Goal: Task Accomplishment & Management: Complete application form

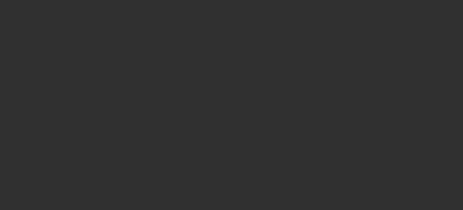
click at [47, 117] on div at bounding box center [231, 105] width 463 height 210
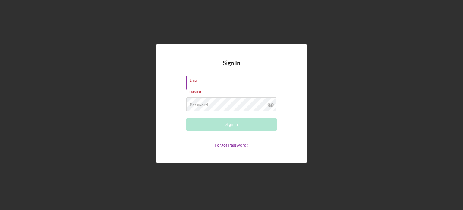
click at [221, 84] on div "Email Required" at bounding box center [231, 84] width 91 height 18
click at [221, 84] on input "Email" at bounding box center [231, 82] width 90 height 14
type input "[EMAIL_ADDRESS][DOMAIN_NAME]"
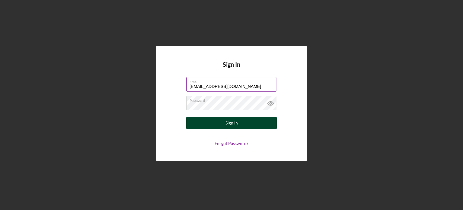
click at [231, 128] on div "Sign In" at bounding box center [232, 123] width 12 height 12
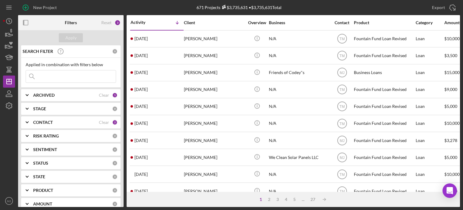
click at [96, 122] on div "CONTACT" at bounding box center [66, 122] width 66 height 5
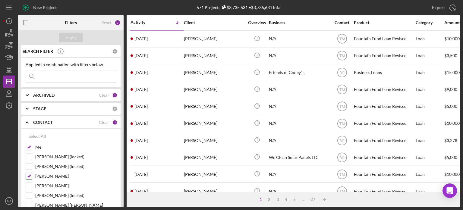
click at [31, 174] on input "[PERSON_NAME]" at bounding box center [29, 176] width 6 height 6
checkbox input "false"
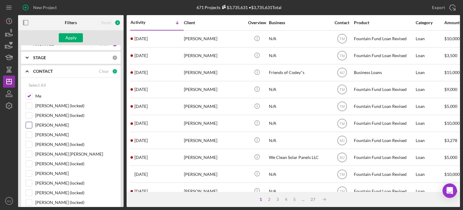
scroll to position [60, 0]
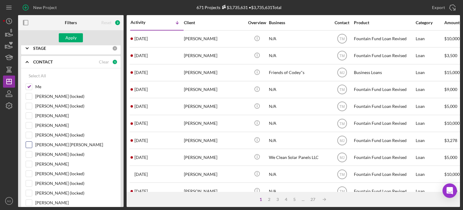
click at [30, 146] on input "[PERSON_NAME] [PERSON_NAME]" at bounding box center [29, 145] width 6 height 6
checkbox input "true"
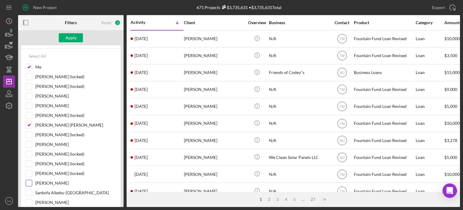
scroll to position [91, 0]
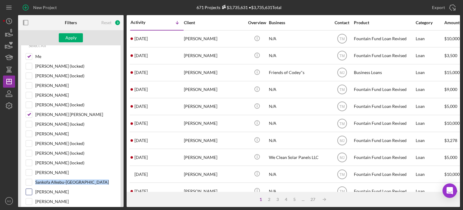
click at [29, 188] on div "Me [PERSON_NAME] (locked) [PERSON_NAME] (locked) [PERSON_NAME] [PERSON_NAME] [P…" at bounding box center [71, 140] width 91 height 174
click at [29, 189] on input "[PERSON_NAME]" at bounding box center [29, 192] width 6 height 6
checkbox input "true"
click at [75, 40] on div "Apply" at bounding box center [70, 37] width 11 height 9
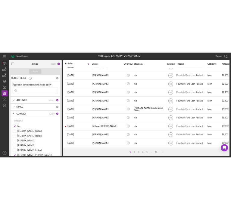
scroll to position [269, 0]
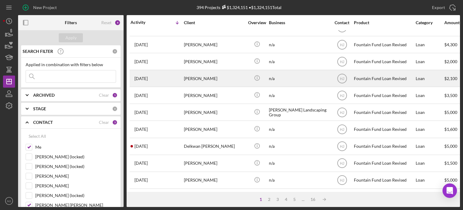
click at [200, 77] on div "[PERSON_NAME]" at bounding box center [214, 78] width 60 height 16
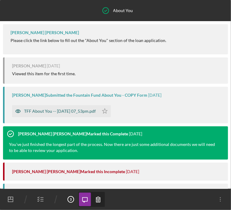
click at [55, 113] on div "TFF About You -- [DATE] 07_53pm.pdf" at bounding box center [60, 111] width 72 height 5
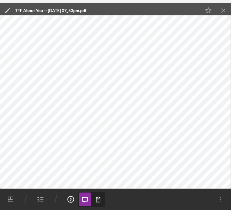
click at [39, 197] on icon "button" at bounding box center [40, 199] width 15 height 15
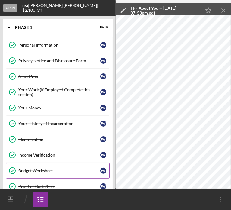
scroll to position [9, 0]
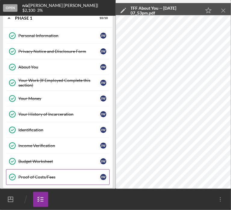
click at [37, 176] on div "Proof of Costs/Fees" at bounding box center [59, 176] width 82 height 5
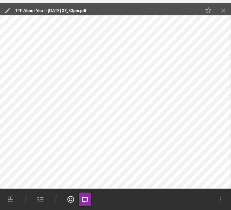
click at [227, 14] on icon "Icon/Menu Close" at bounding box center [224, 11] width 14 height 14
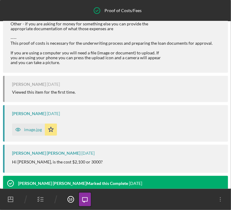
scroll to position [109, 0]
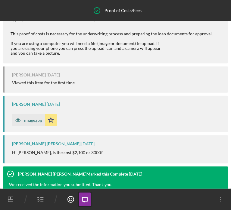
click at [38, 120] on div "image.jpg" at bounding box center [33, 120] width 18 height 5
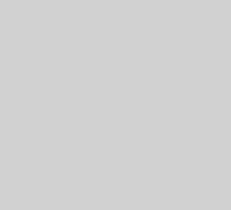
click at [142, 139] on img at bounding box center [115, 101] width 231 height 173
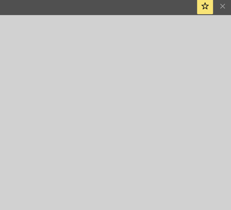
scroll to position [0, 0]
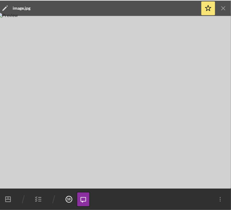
click at [46, 198] on icon "button" at bounding box center [40, 199] width 15 height 15
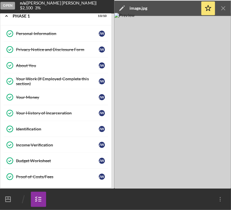
click at [35, 65] on div "About You" at bounding box center [59, 67] width 82 height 5
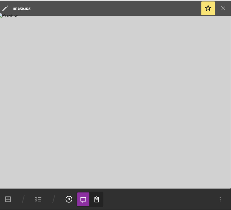
click at [224, 10] on line "button" at bounding box center [223, 10] width 3 height 3
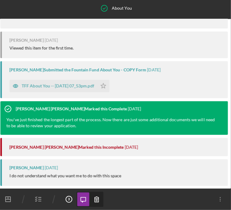
scroll to position [15, 0]
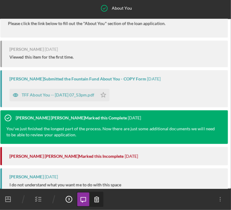
click at [40, 198] on icon "button" at bounding box center [40, 199] width 15 height 15
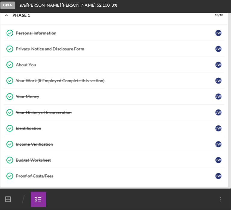
click at [37, 48] on div "Privacy Notice and Disclosure Form" at bounding box center [117, 50] width 198 height 5
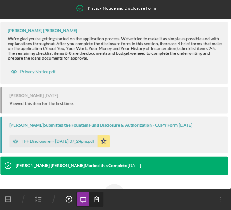
scroll to position [72, 0]
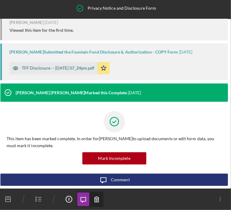
click at [58, 69] on div "TFF Disclosure -- [DATE] 07_24pm.pdf" at bounding box center [60, 69] width 72 height 5
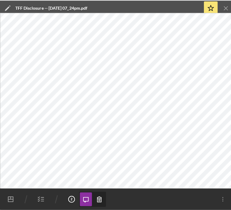
scroll to position [0, 0]
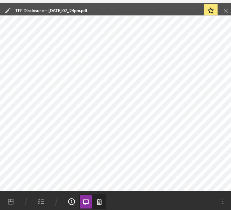
click at [39, 199] on icon "button" at bounding box center [40, 199] width 15 height 15
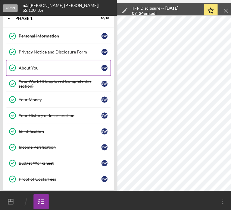
click at [25, 65] on div "About You" at bounding box center [59, 67] width 82 height 5
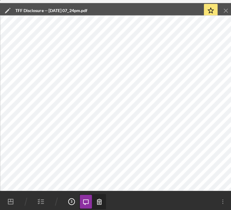
click at [227, 9] on icon "Icon/Menu Close" at bounding box center [224, 11] width 14 height 14
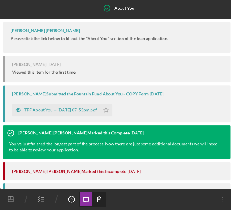
scroll to position [253, 0]
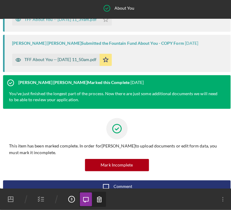
click at [66, 56] on div "TFF About You -- [DATE] 11_50am.pdf" at bounding box center [55, 62] width 87 height 12
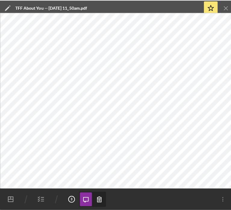
click at [41, 201] on line "button" at bounding box center [42, 201] width 3 height 0
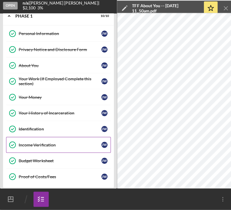
click at [37, 143] on div "Income Verification" at bounding box center [59, 145] width 82 height 5
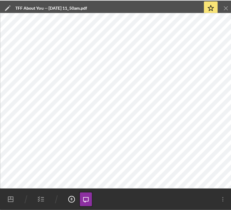
click at [219, 7] on icon "Icon/Menu Close" at bounding box center [224, 11] width 14 height 14
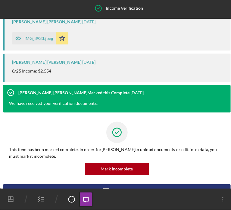
scroll to position [418, 0]
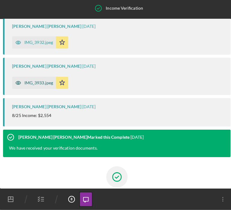
click at [42, 87] on div "IMG_3933.jpeg" at bounding box center [38, 84] width 28 height 5
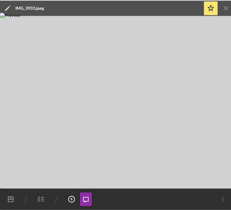
click at [221, 8] on icon "Icon/Menu Close" at bounding box center [224, 11] width 14 height 14
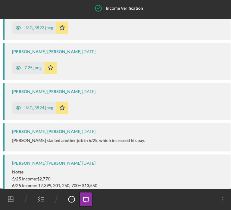
scroll to position [209, 0]
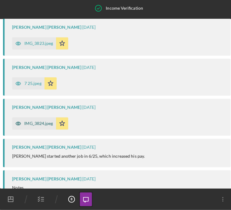
click at [40, 127] on div "IMG_3824.jpeg" at bounding box center [38, 124] width 28 height 5
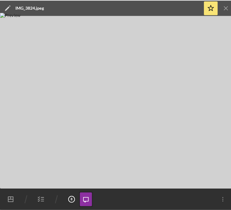
scroll to position [0, 0]
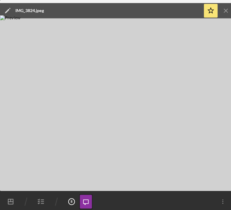
click at [224, 10] on line "button" at bounding box center [223, 10] width 3 height 3
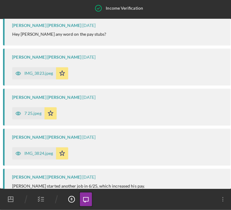
scroll to position [179, 0]
click at [36, 78] on div "IMG_3823.jpeg" at bounding box center [38, 75] width 28 height 5
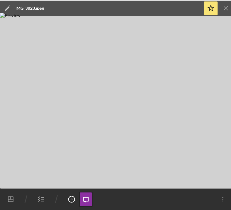
click at [224, 12] on icon "Icon/Menu Close" at bounding box center [224, 11] width 14 height 14
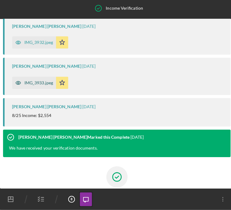
scroll to position [387, 0]
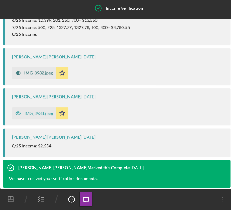
click at [41, 81] on div "IMG_3932.jpeg" at bounding box center [33, 74] width 43 height 12
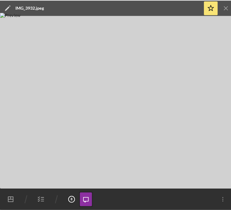
click at [223, 9] on icon "Icon/Menu Close" at bounding box center [224, 11] width 14 height 14
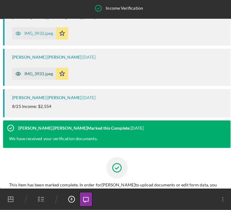
scroll to position [418, 0]
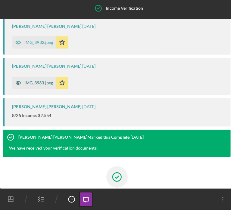
click at [47, 87] on div "IMG_3933.jpeg" at bounding box center [38, 84] width 28 height 5
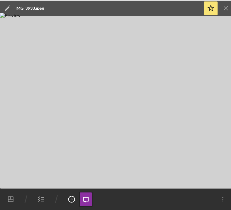
click at [222, 11] on icon "Icon/Menu Close" at bounding box center [224, 11] width 14 height 14
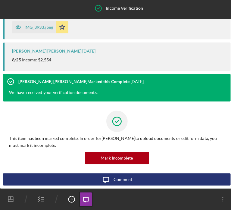
scroll to position [477, 0]
click at [43, 200] on icon "button" at bounding box center [40, 199] width 15 height 15
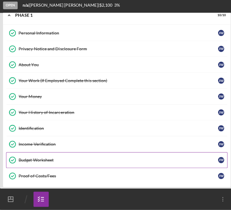
click at [39, 159] on div "Budget Worksheet" at bounding box center [117, 160] width 198 height 5
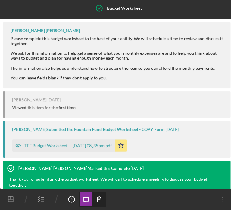
scroll to position [92, 0]
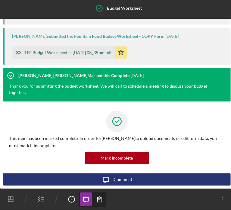
click at [51, 52] on div "TFF Budget Worksheet -- [DATE] 08_35pm.pdf" at bounding box center [67, 54] width 87 height 5
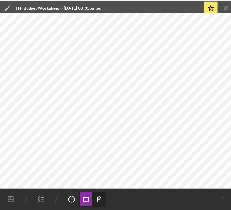
click at [224, 9] on icon "Icon/Menu Close" at bounding box center [224, 11] width 14 height 14
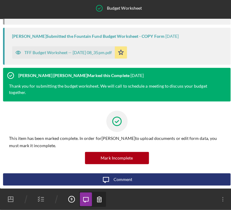
click at [38, 198] on icon "button" at bounding box center [40, 199] width 15 height 15
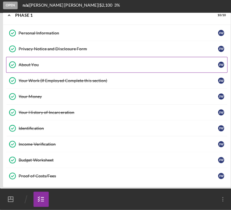
click at [30, 62] on link "About You About You [PERSON_NAME]" at bounding box center [115, 67] width 219 height 16
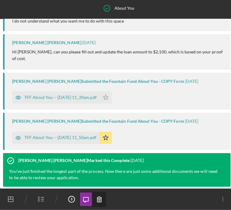
scroll to position [164, 0]
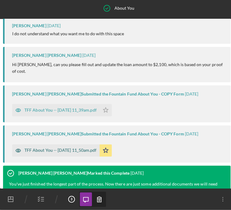
click at [61, 148] on div "TFF About You -- [DATE] 11_50am.pdf" at bounding box center [60, 150] width 72 height 5
